Goal: Information Seeking & Learning: Learn about a topic

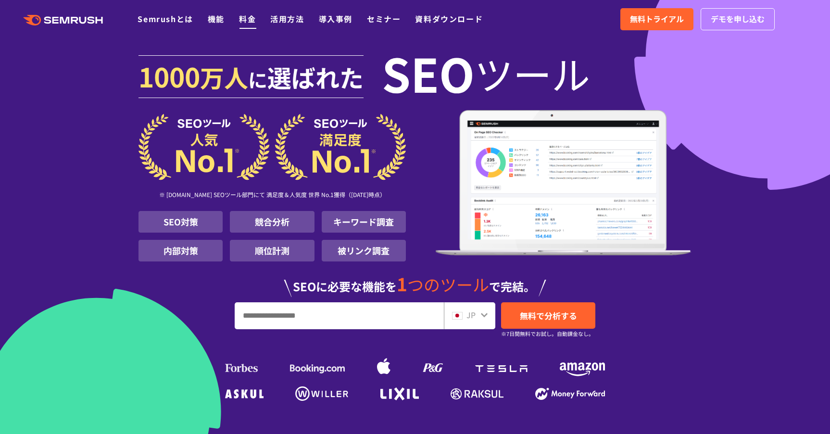
click at [249, 21] on link "料金" at bounding box center [247, 19] width 17 height 12
